Goal: Information Seeking & Learning: Learn about a topic

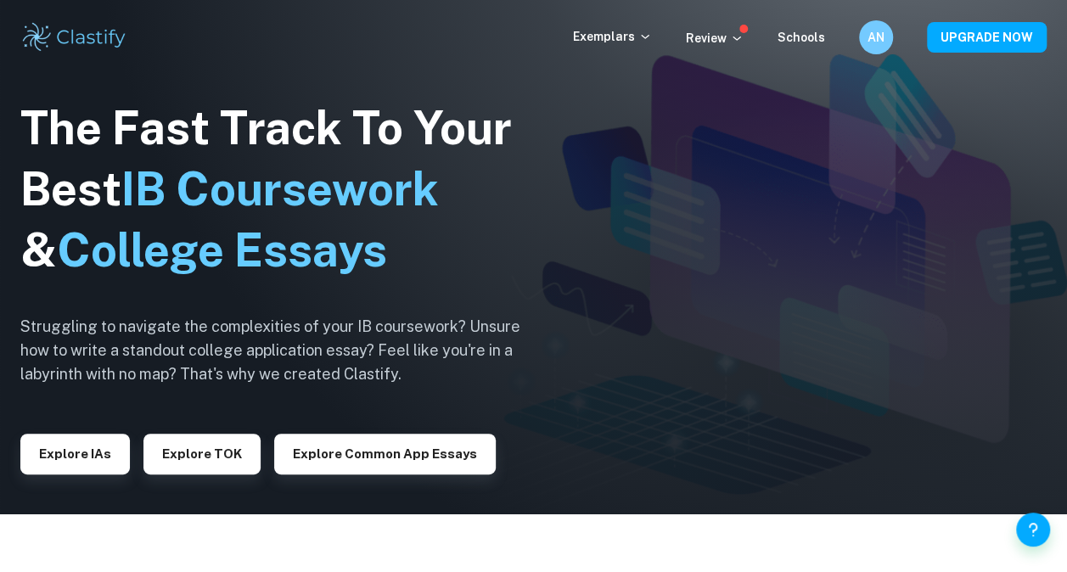
scroll to position [63, 0]
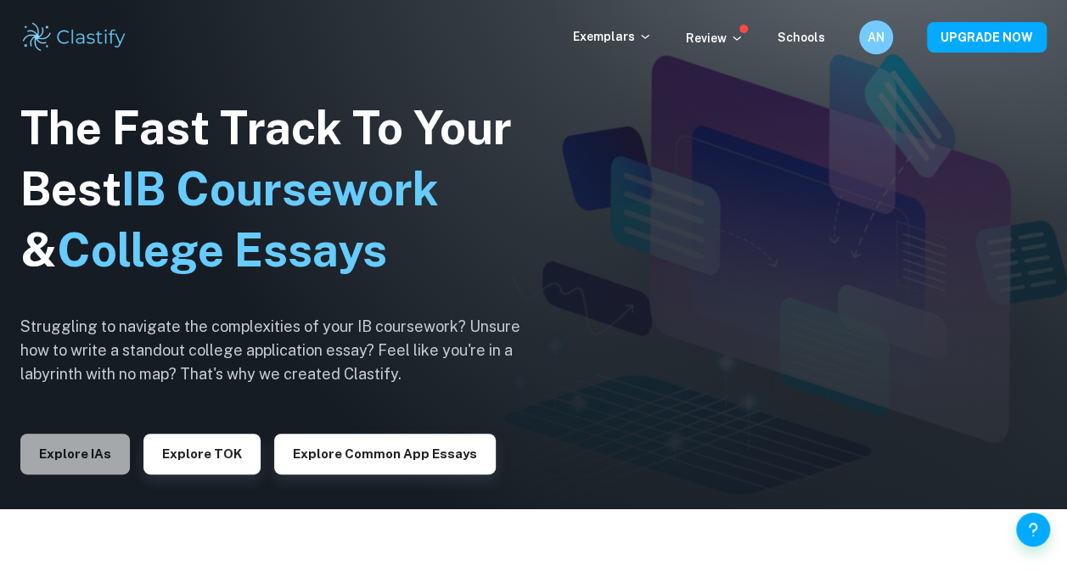
click at [38, 458] on button "Explore IAs" at bounding box center [74, 454] width 109 height 41
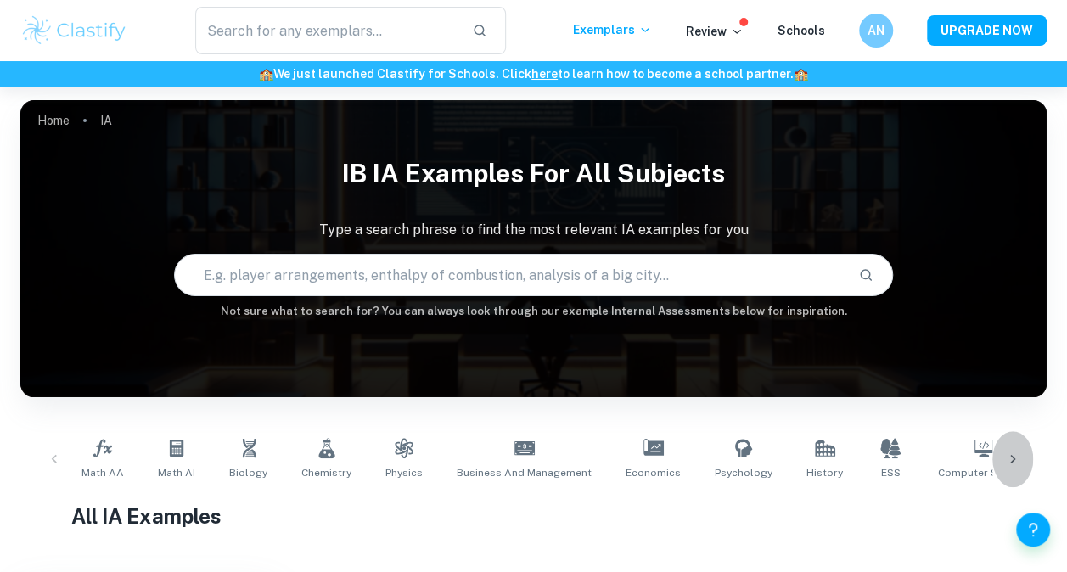
click at [1012, 451] on icon at bounding box center [1012, 459] width 17 height 17
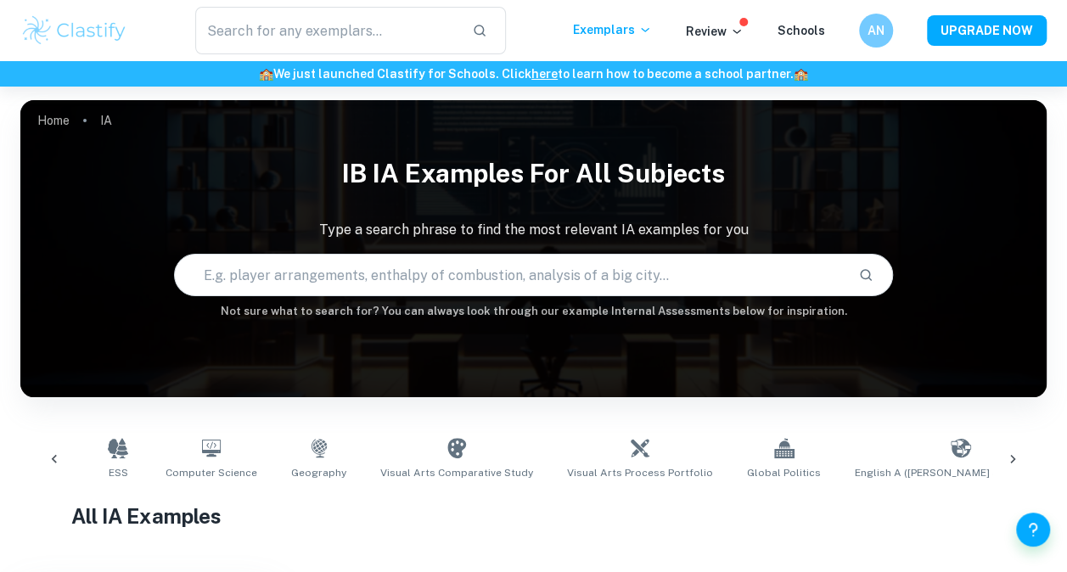
scroll to position [0, 796]
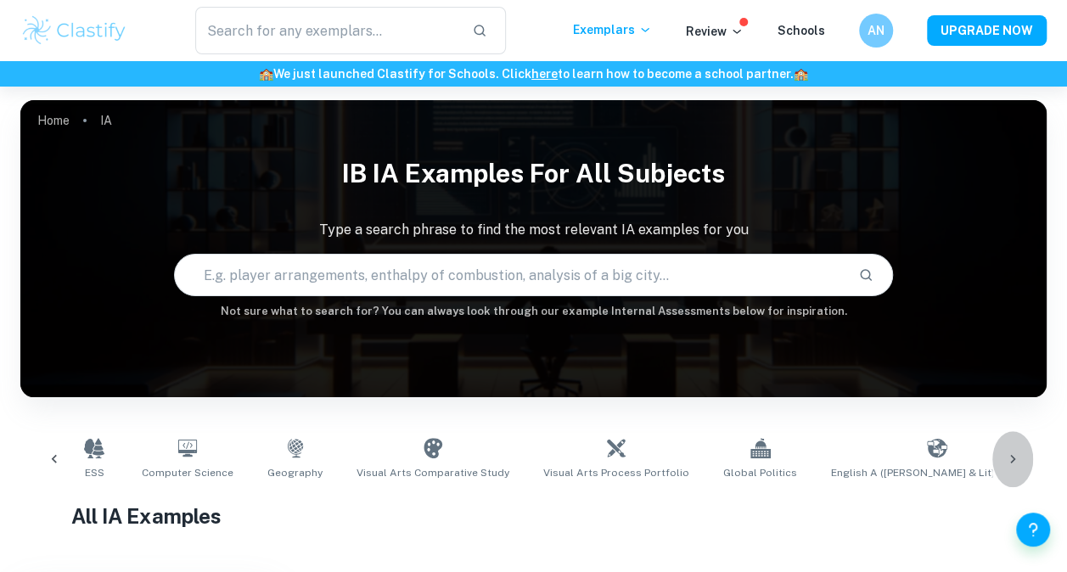
click at [1011, 460] on icon at bounding box center [1012, 459] width 17 height 17
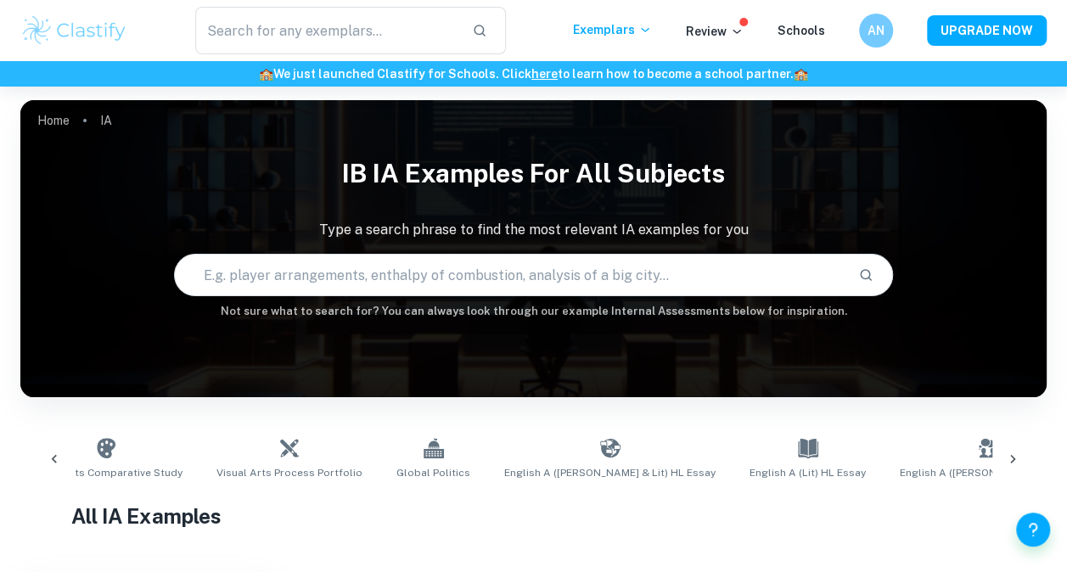
scroll to position [0, 1369]
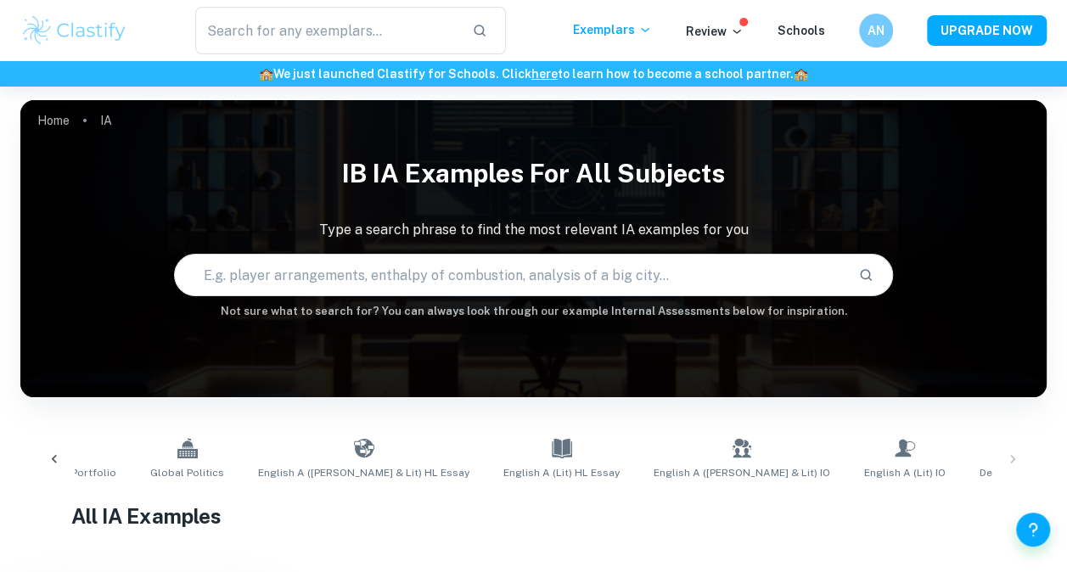
click at [1011, 460] on div "Math AA Math AI Biology Chemistry Physics Business and Management Economics Psy…" at bounding box center [533, 459] width 999 height 56
click at [54, 457] on icon at bounding box center [54, 459] width 5 height 8
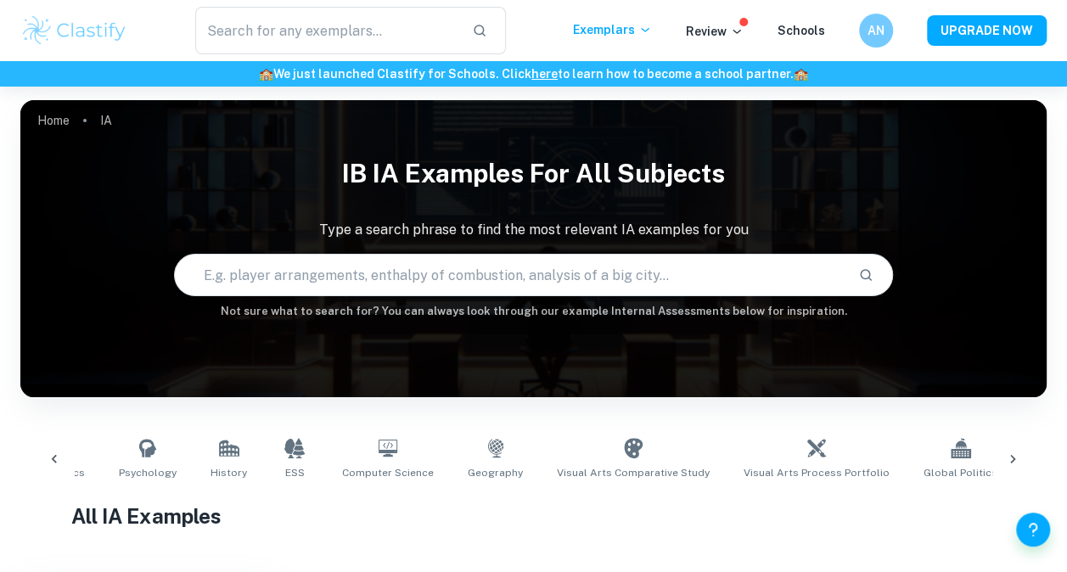
scroll to position [0, 573]
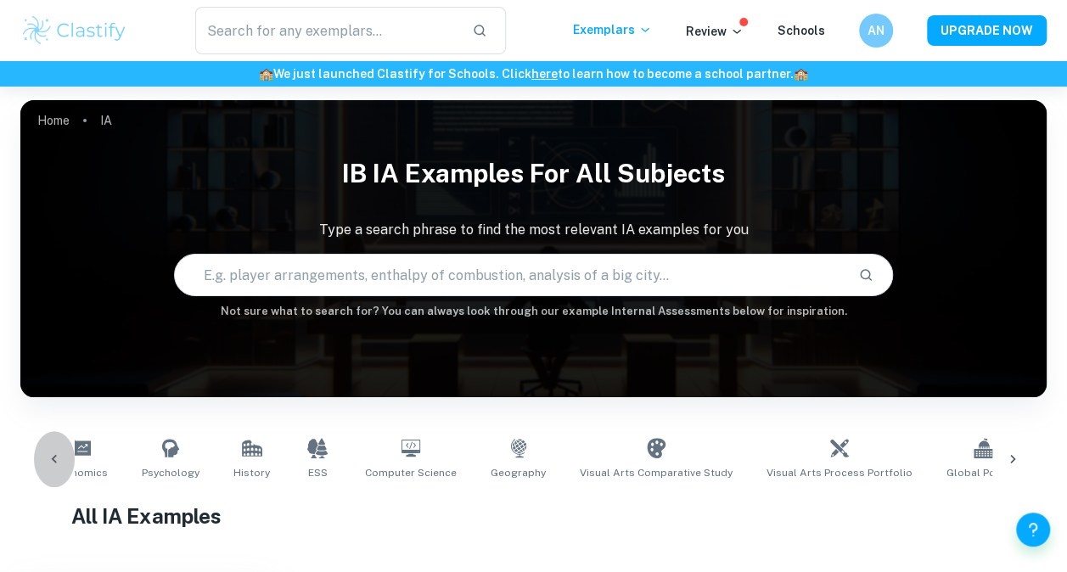
click at [54, 457] on icon at bounding box center [54, 459] width 5 height 8
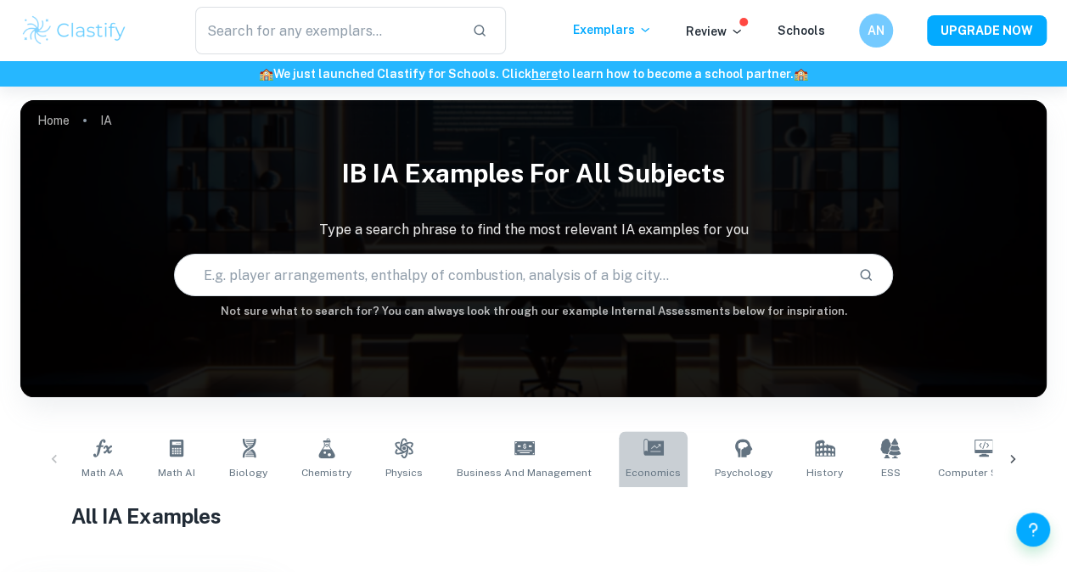
click at [629, 464] on link "Economics" at bounding box center [653, 459] width 69 height 56
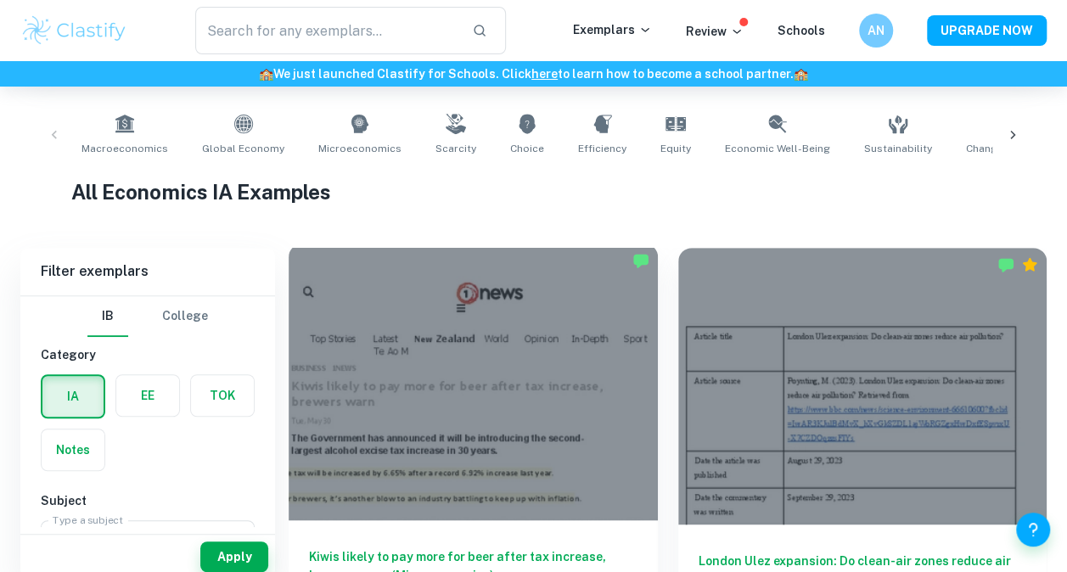
scroll to position [341, 0]
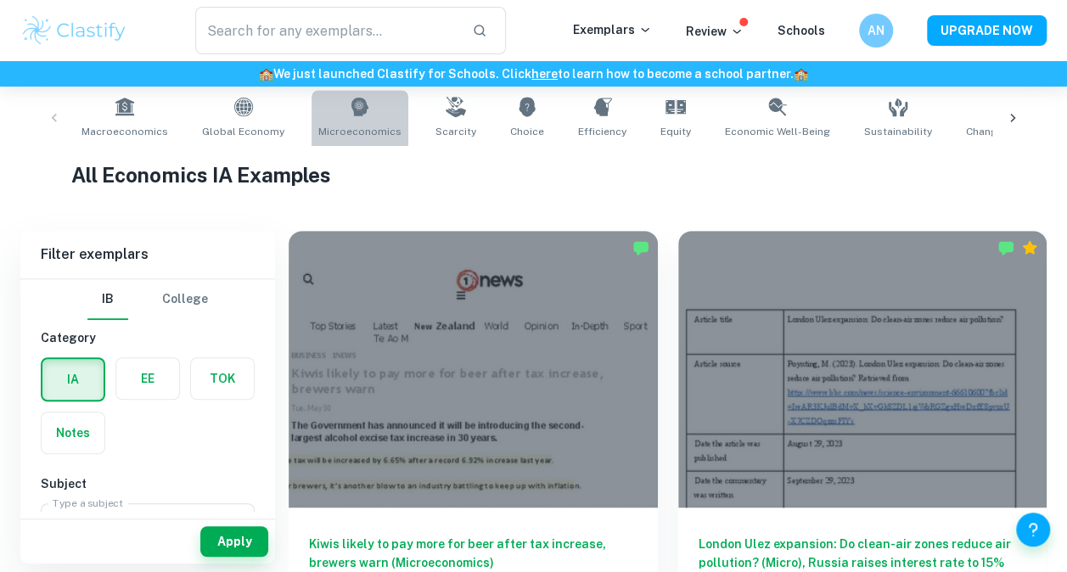
click at [353, 120] on link "Microeconomics" at bounding box center [359, 118] width 97 height 56
type input "Microeconomics"
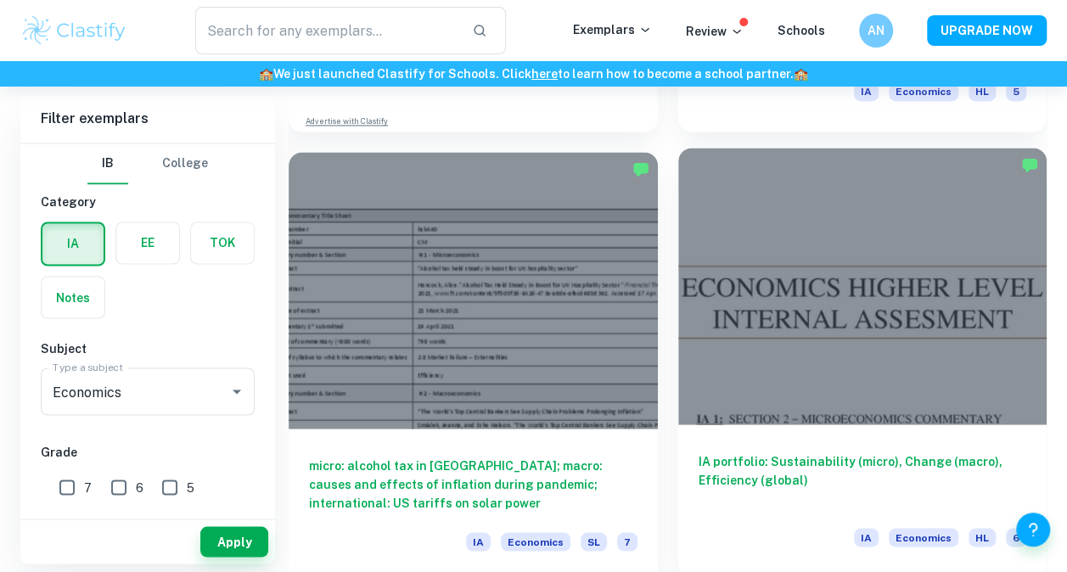
scroll to position [1320, 0]
click at [836, 361] on div at bounding box center [862, 285] width 369 height 277
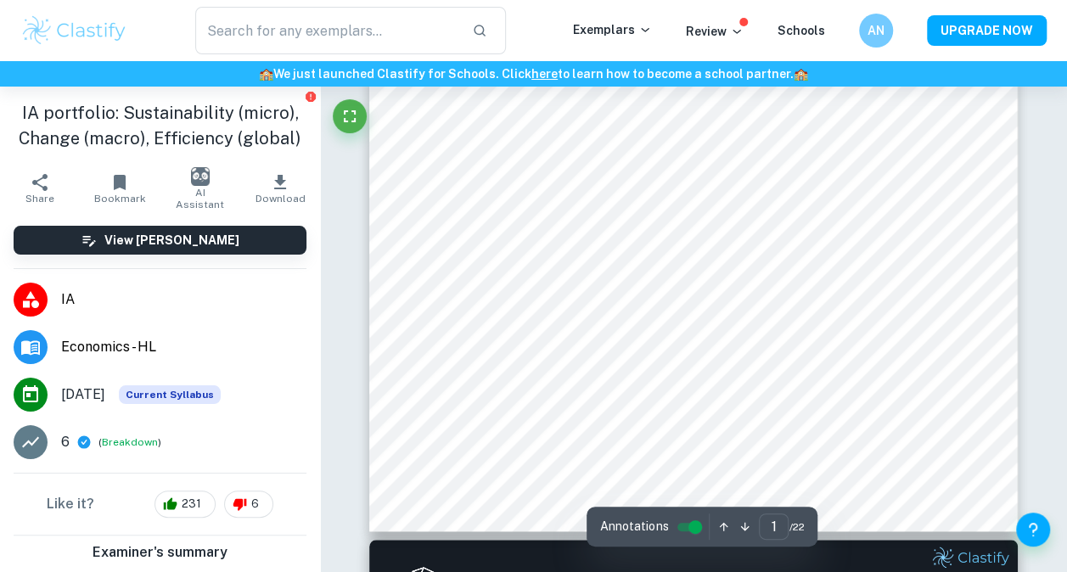
scroll to position [411, 0]
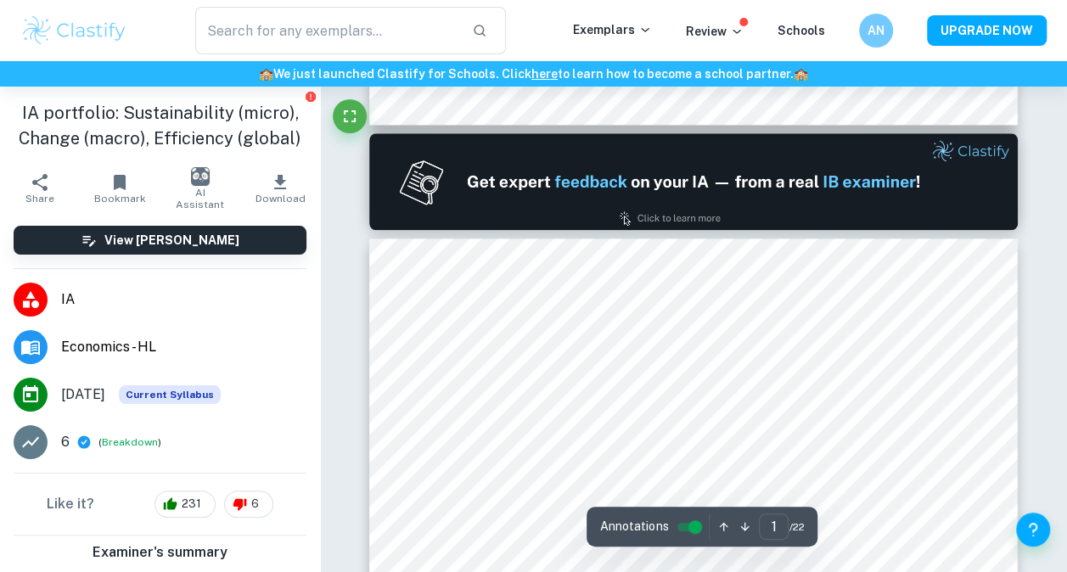
type input "2"
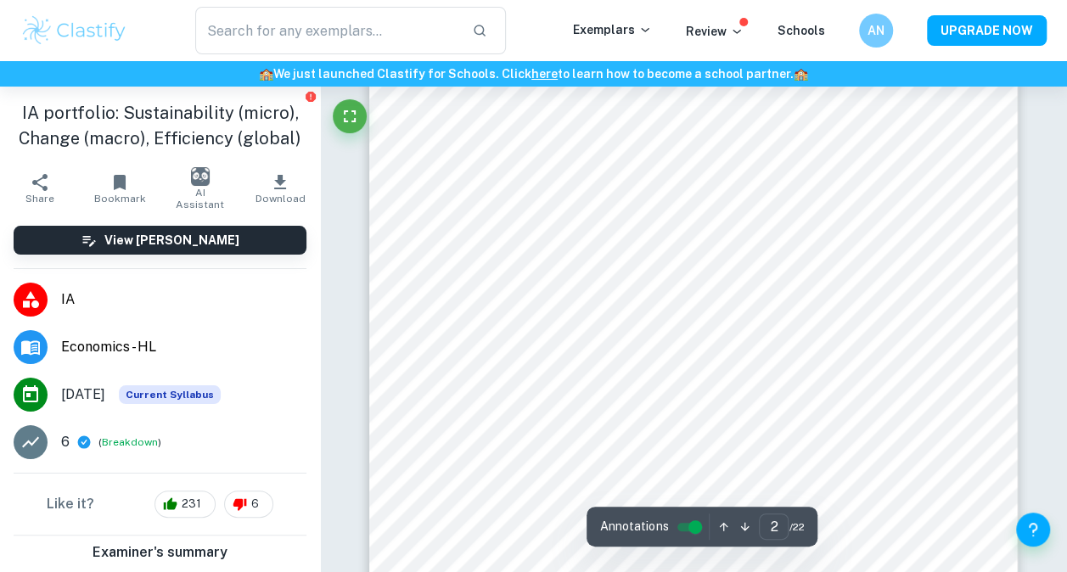
scroll to position [1293, 0]
